Goal: Information Seeking & Learning: Learn about a topic

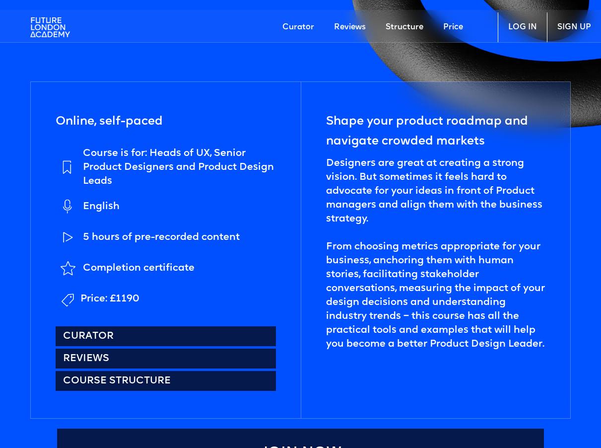
scroll to position [429, 0]
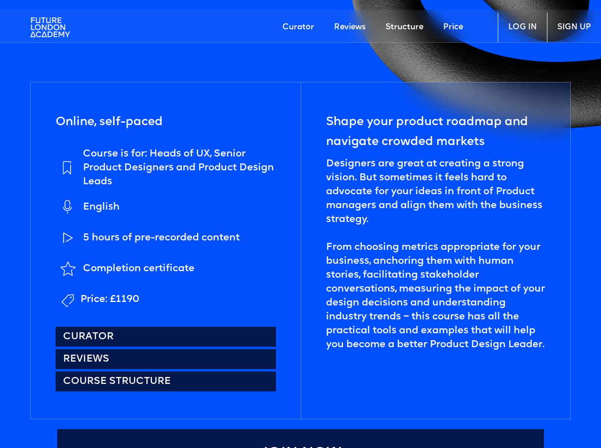
click at [457, 30] on link "Price" at bounding box center [453, 27] width 40 height 30
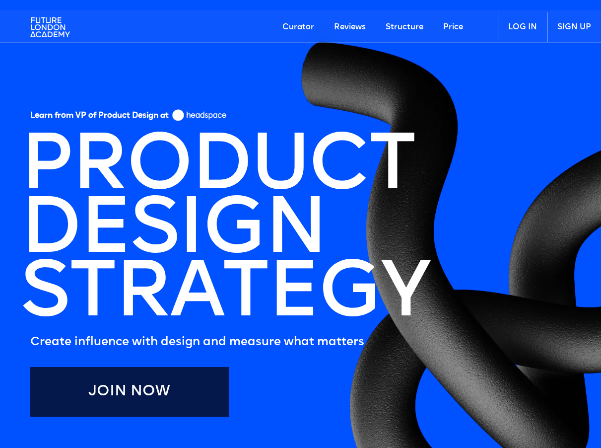
click at [297, 25] on link "Curator" at bounding box center [298, 27] width 52 height 30
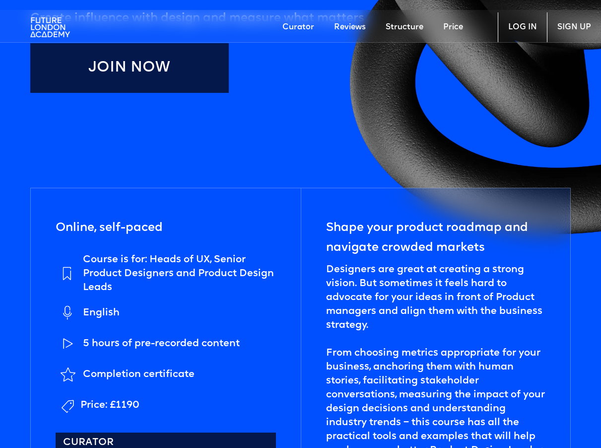
scroll to position [296, 0]
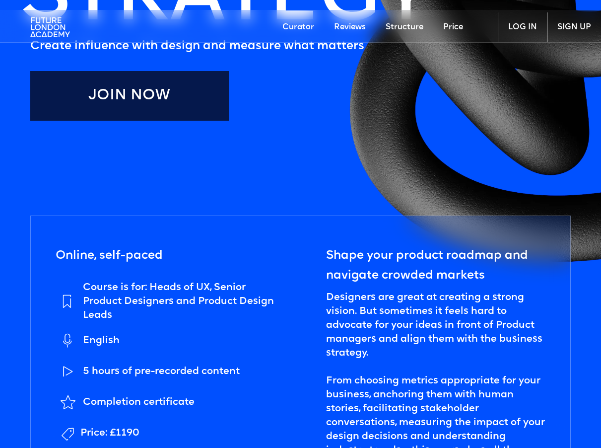
click at [402, 28] on link "Structure" at bounding box center [405, 27] width 58 height 30
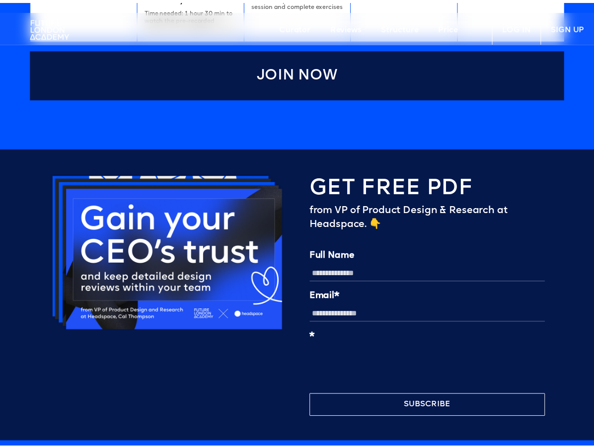
scroll to position [2421, 0]
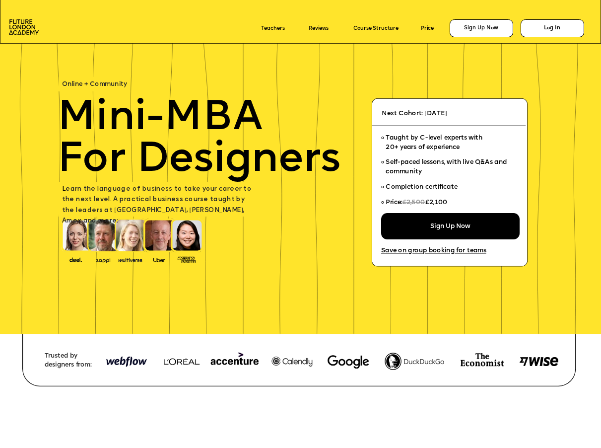
scroll to position [906, 0]
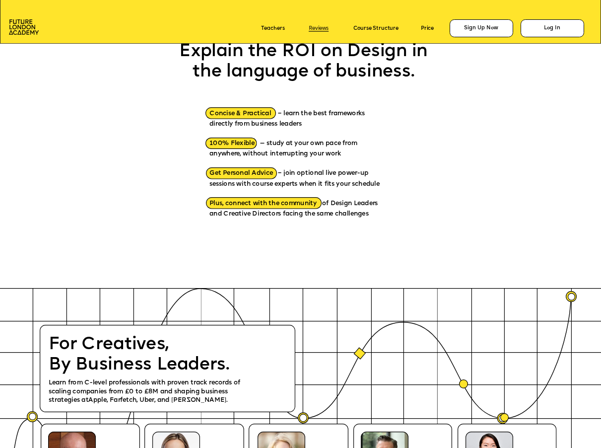
click at [313, 28] on link "Reviews" at bounding box center [319, 28] width 20 height 6
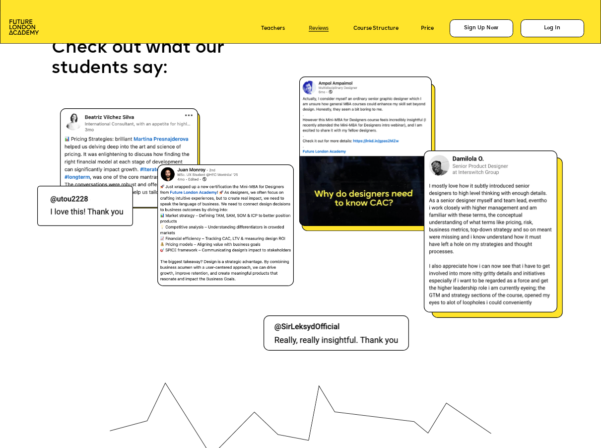
scroll to position [4226, 0]
click at [367, 26] on link "Course Structure" at bounding box center [375, 28] width 45 height 6
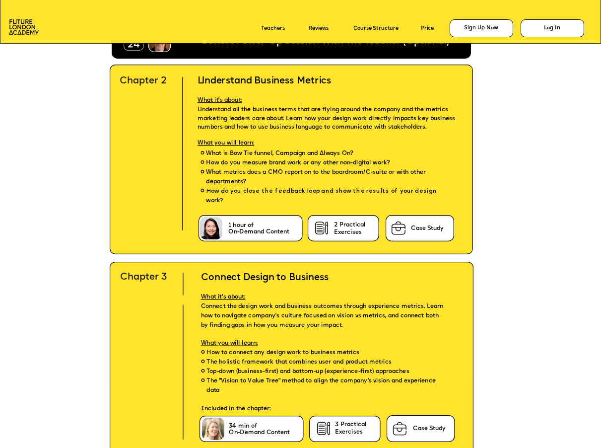
scroll to position [2122, 0]
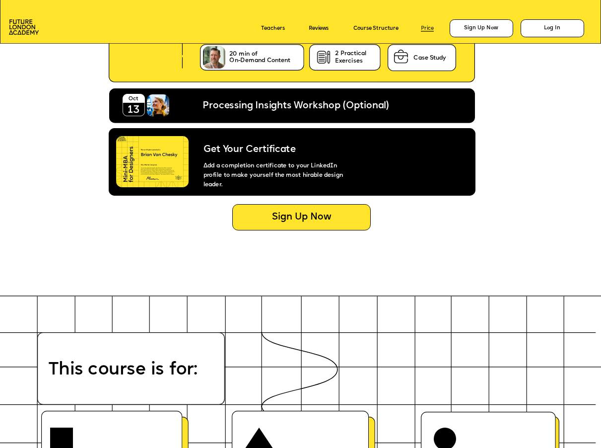
click at [428, 30] on link "Price" at bounding box center [427, 28] width 13 height 6
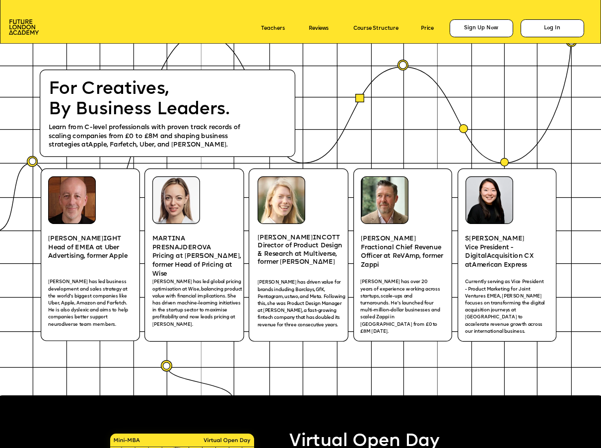
scroll to position [1162, 0]
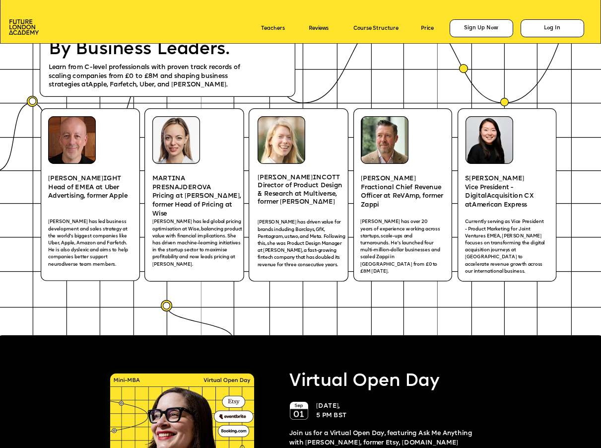
scroll to position [1152, 0]
